Goal: Transaction & Acquisition: Download file/media

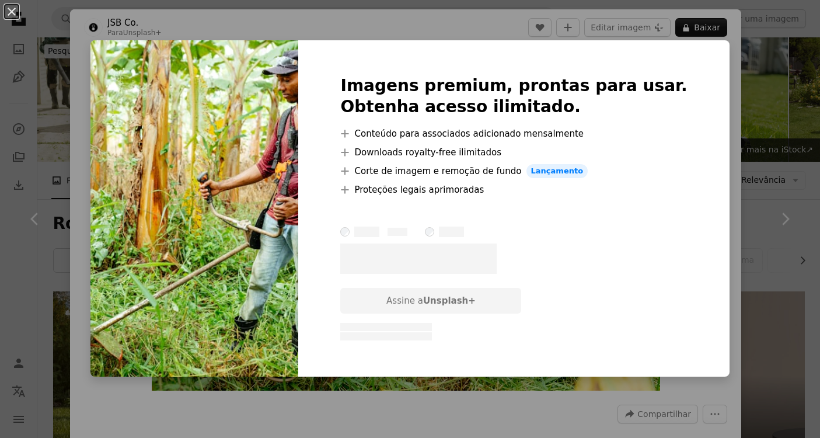
scroll to position [3157, 0]
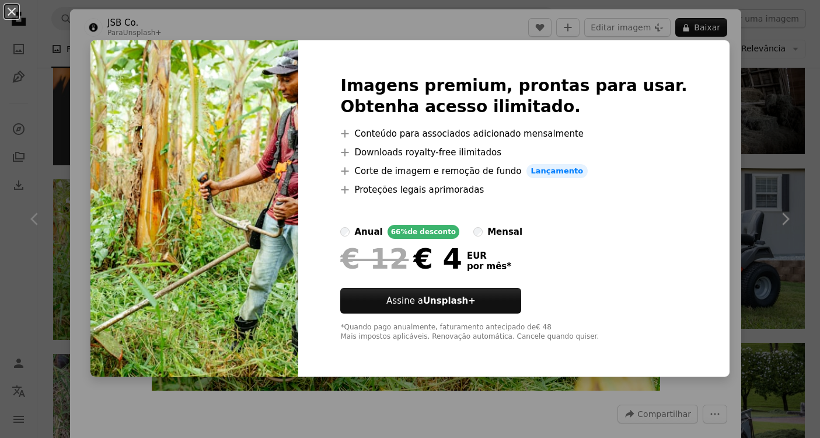
click at [710, 125] on div "An X shape Imagens premium, prontas para usar. Obtenha acesso ilimitado. A plus…" at bounding box center [410, 219] width 820 height 438
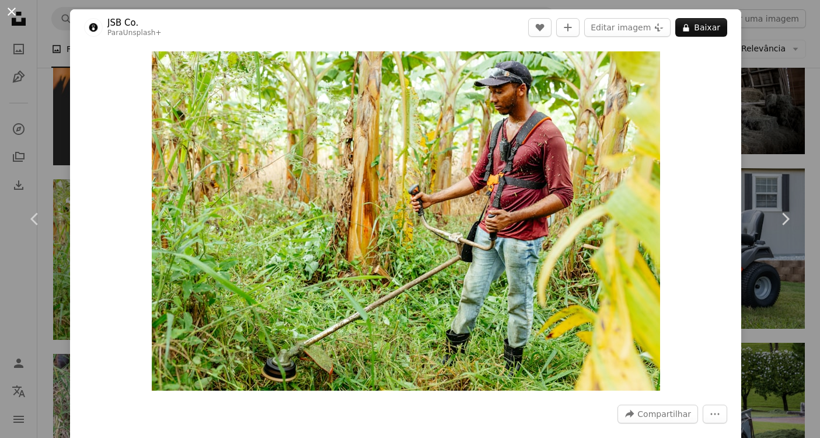
click at [13, 12] on button "An X shape" at bounding box center [12, 12] width 14 height 14
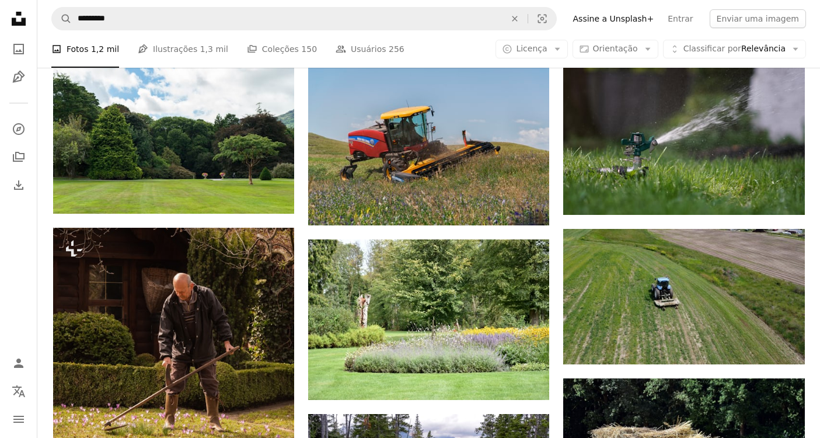
scroll to position [5723, 0]
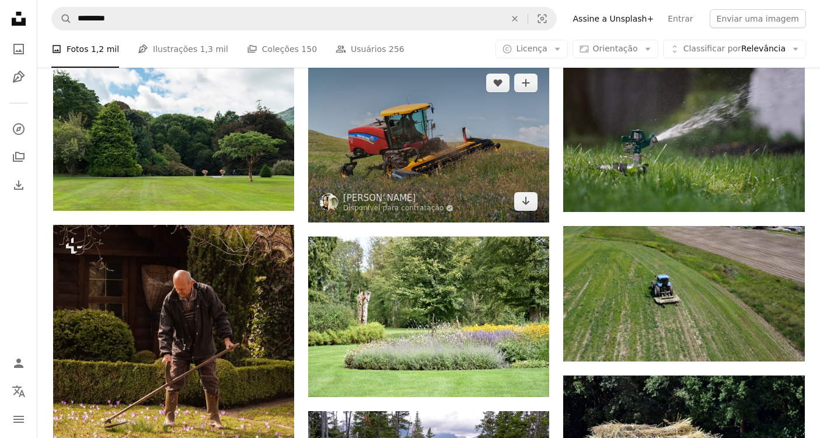
click at [507, 114] on img at bounding box center [428, 142] width 241 height 160
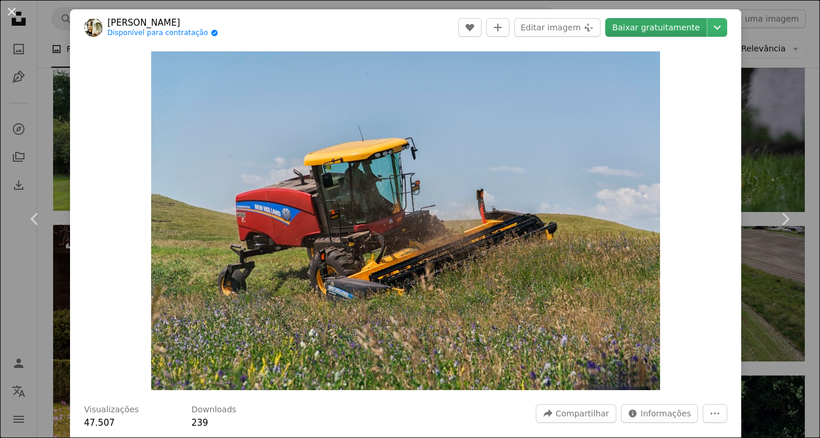
click at [674, 30] on link "Baixar gratuitamente" at bounding box center [656, 27] width 102 height 19
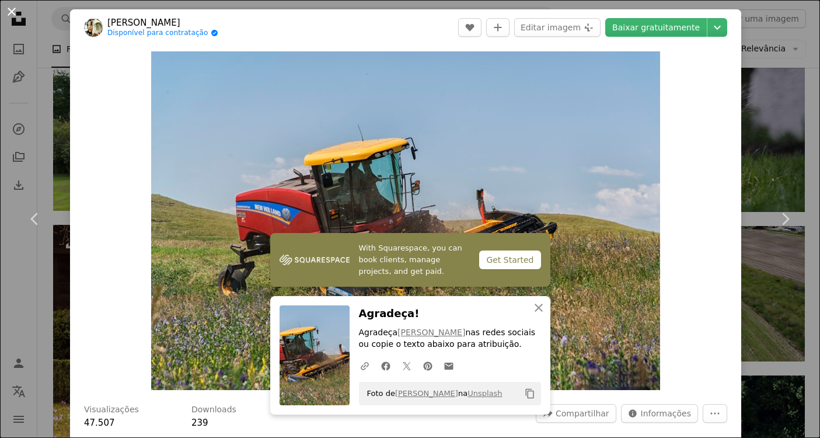
click at [11, 12] on button "An X shape" at bounding box center [12, 12] width 14 height 14
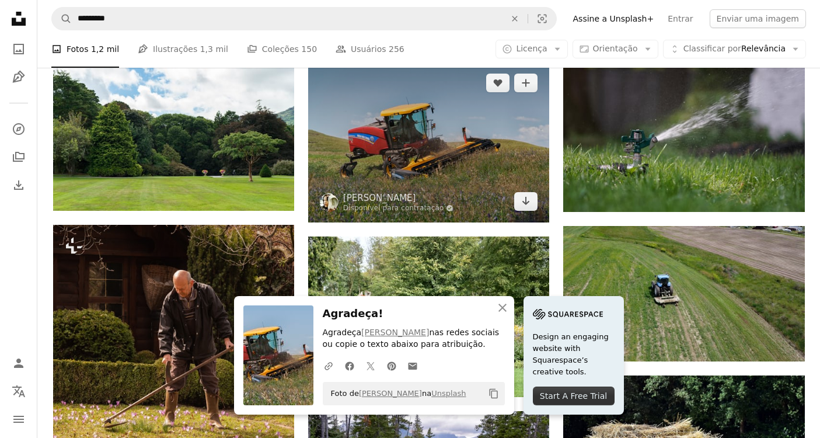
click at [491, 166] on img at bounding box center [428, 142] width 241 height 160
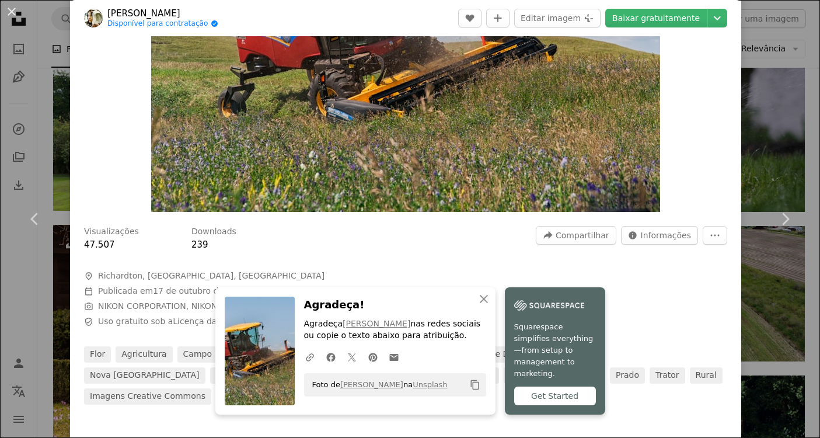
scroll to position [185, 0]
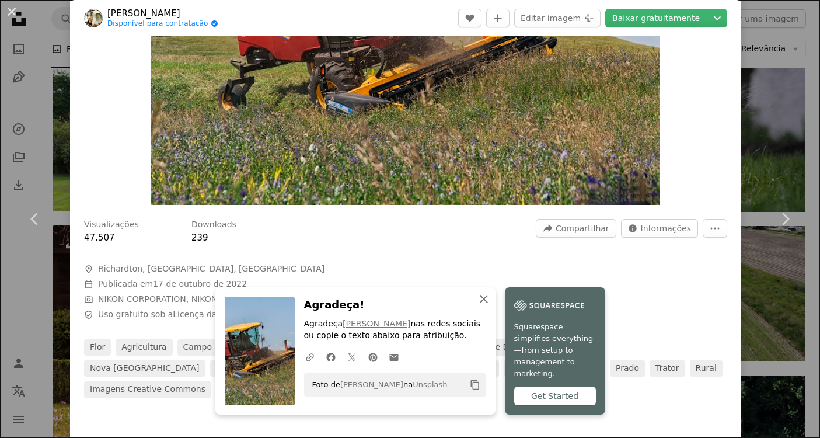
click at [484, 303] on icon "button" at bounding box center [484, 299] width 8 height 8
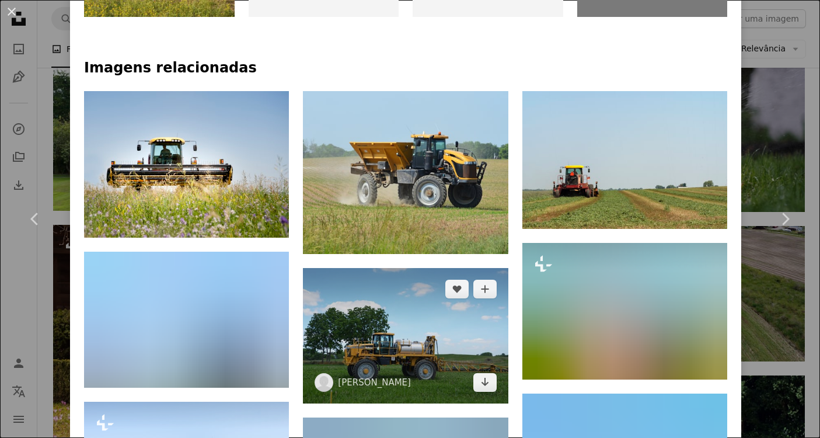
scroll to position [760, 0]
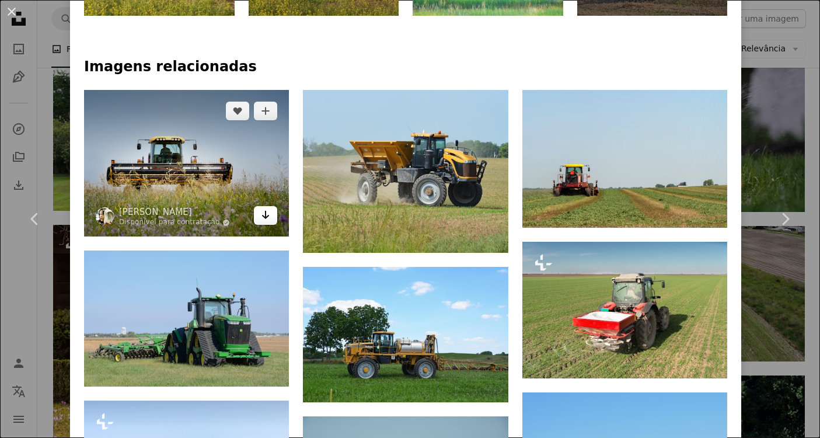
click at [267, 208] on icon "Arrow pointing down" at bounding box center [265, 215] width 9 height 14
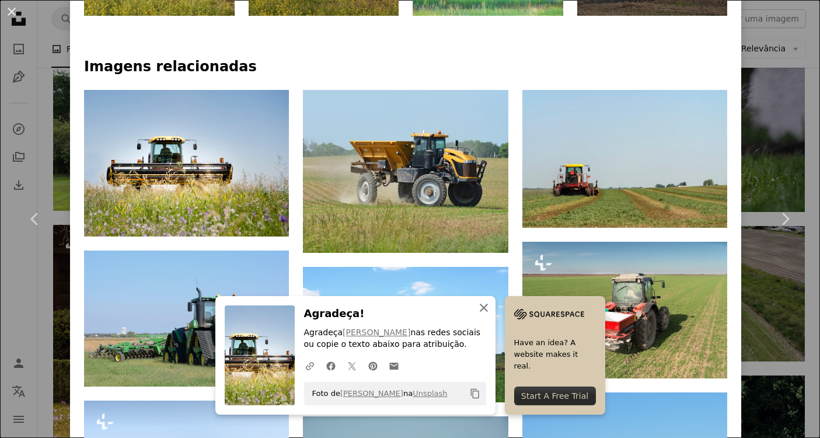
click at [481, 306] on icon "An X shape" at bounding box center [484, 307] width 14 height 14
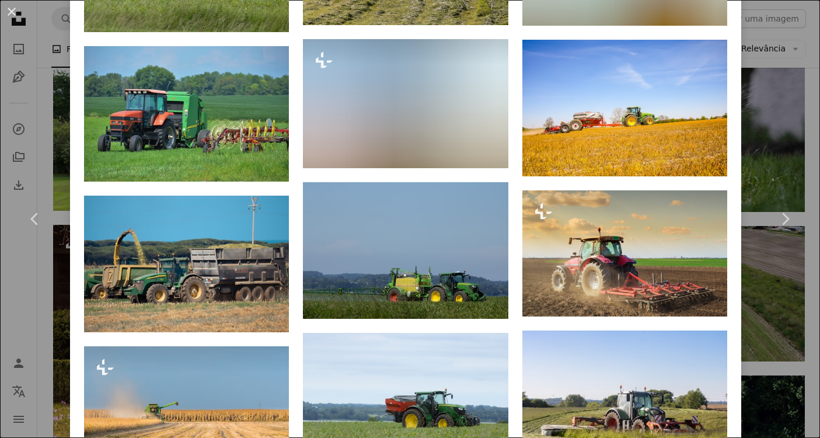
scroll to position [0, 0]
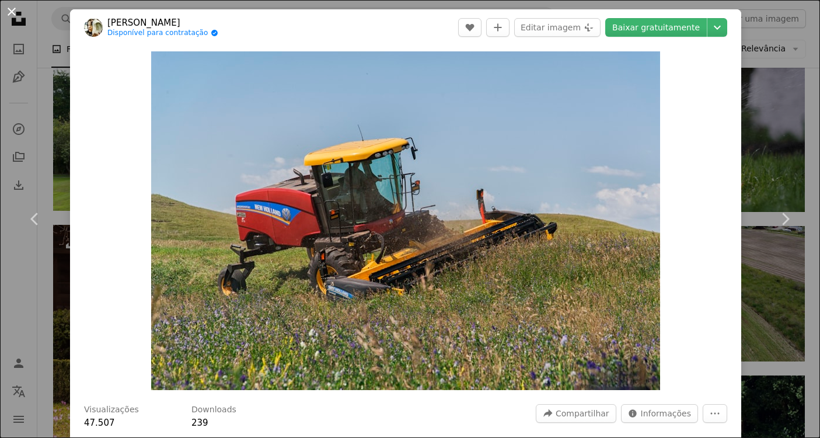
click at [11, 11] on button "An X shape" at bounding box center [12, 12] width 14 height 14
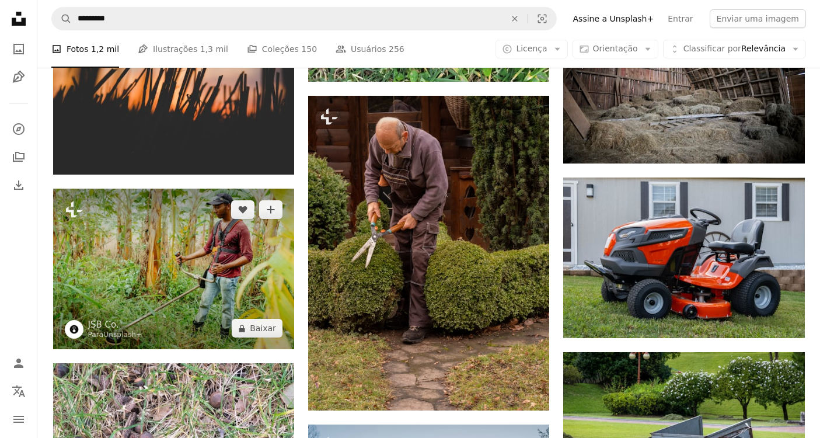
scroll to position [3146, 0]
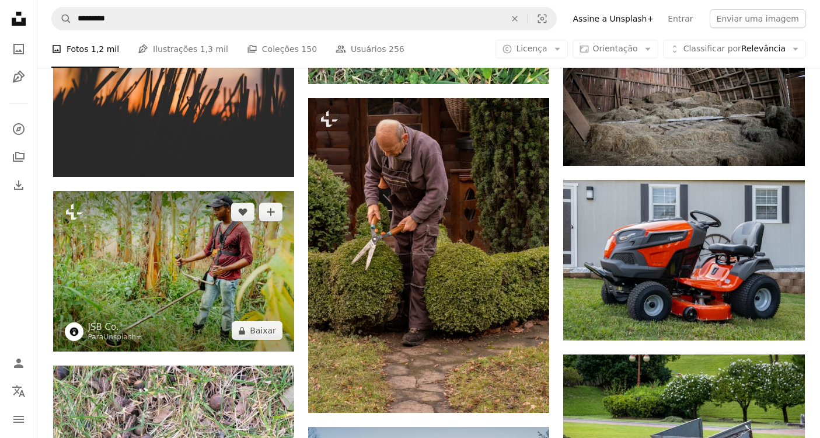
click at [228, 265] on img at bounding box center [173, 271] width 241 height 160
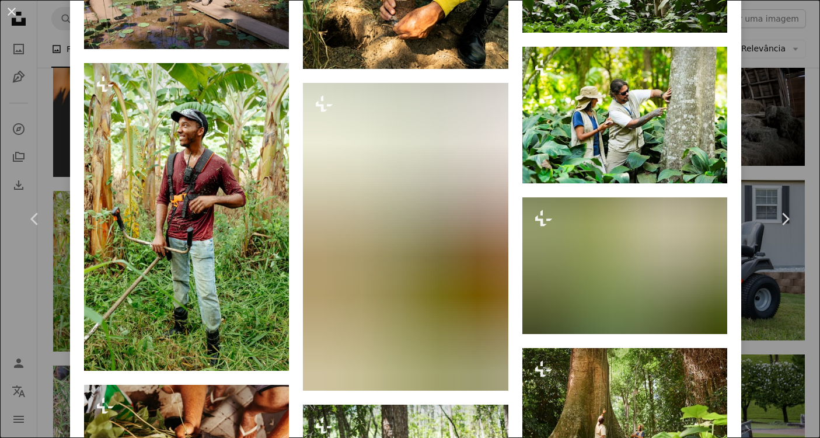
scroll to position [3402, 0]
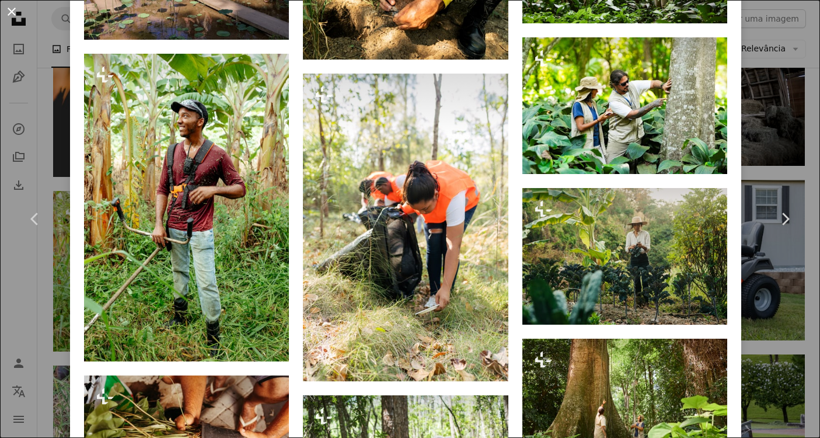
click at [13, 13] on button "An X shape" at bounding box center [12, 12] width 14 height 14
